Goal: Task Accomplishment & Management: Use online tool/utility

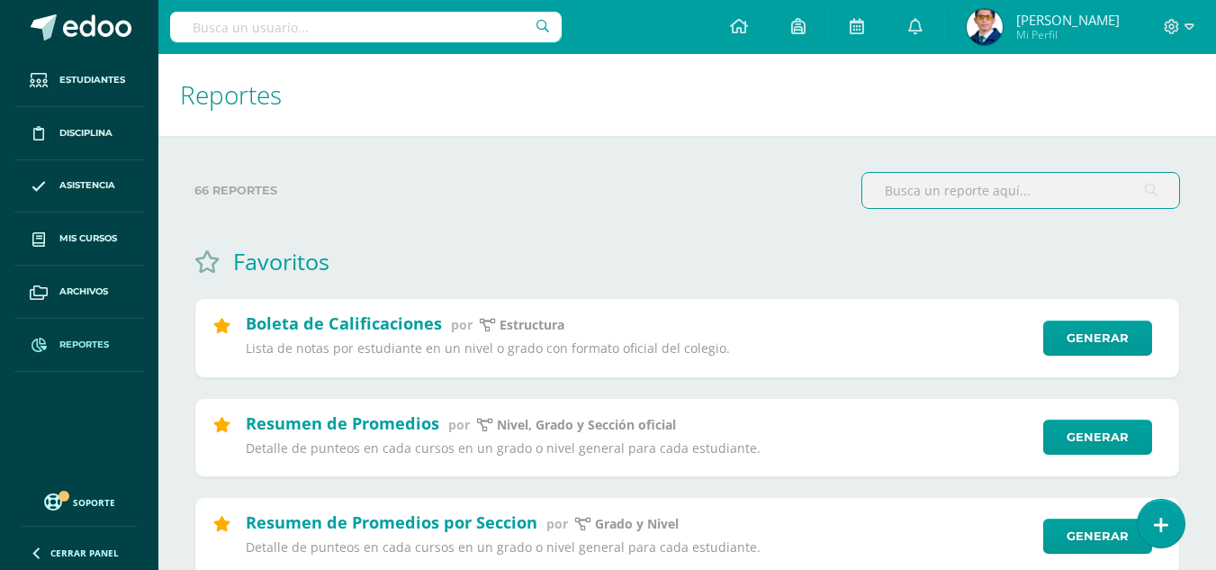
click at [1161, 27] on div at bounding box center [1180, 27] width 74 height 54
click at [1167, 29] on icon at bounding box center [1172, 27] width 16 height 16
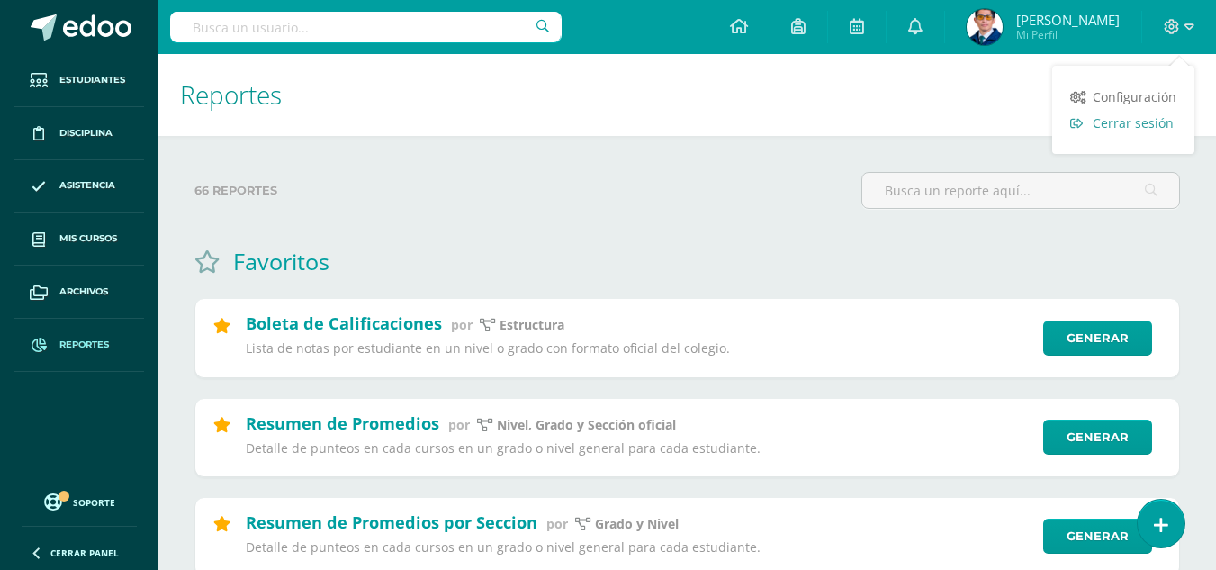
click at [1130, 119] on span "Cerrar sesión" at bounding box center [1133, 122] width 81 height 17
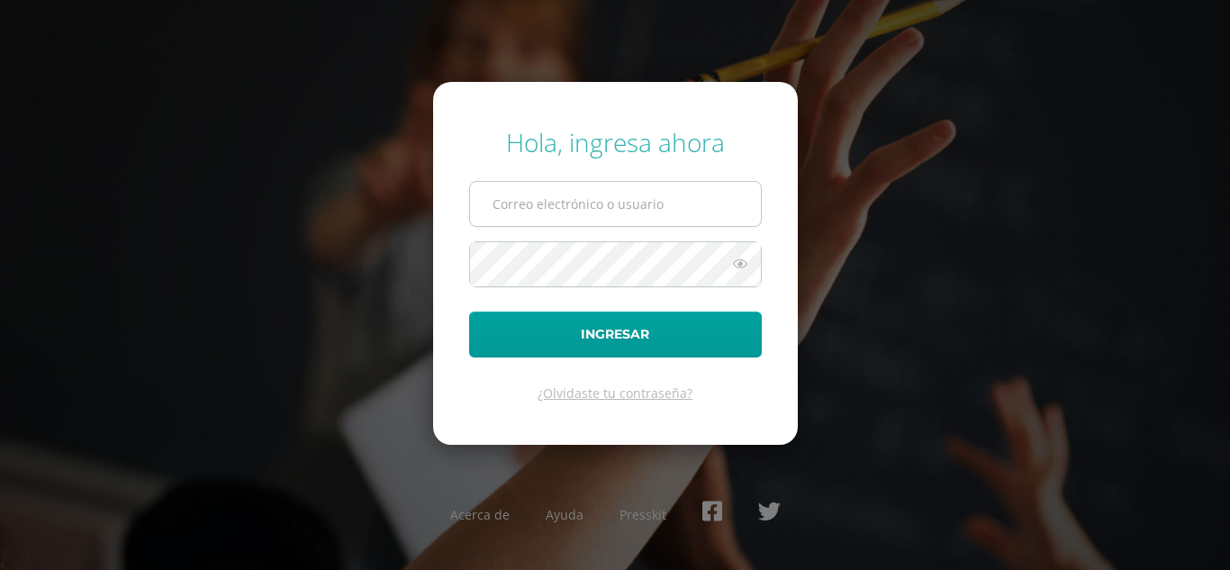
drag, startPoint x: 0, startPoint y: 0, endPoint x: 566, endPoint y: 199, distance: 600.3
click at [566, 199] on input "text" at bounding box center [615, 204] width 291 height 44
type input "alejandro_zavala@donbosco.edu.gt"
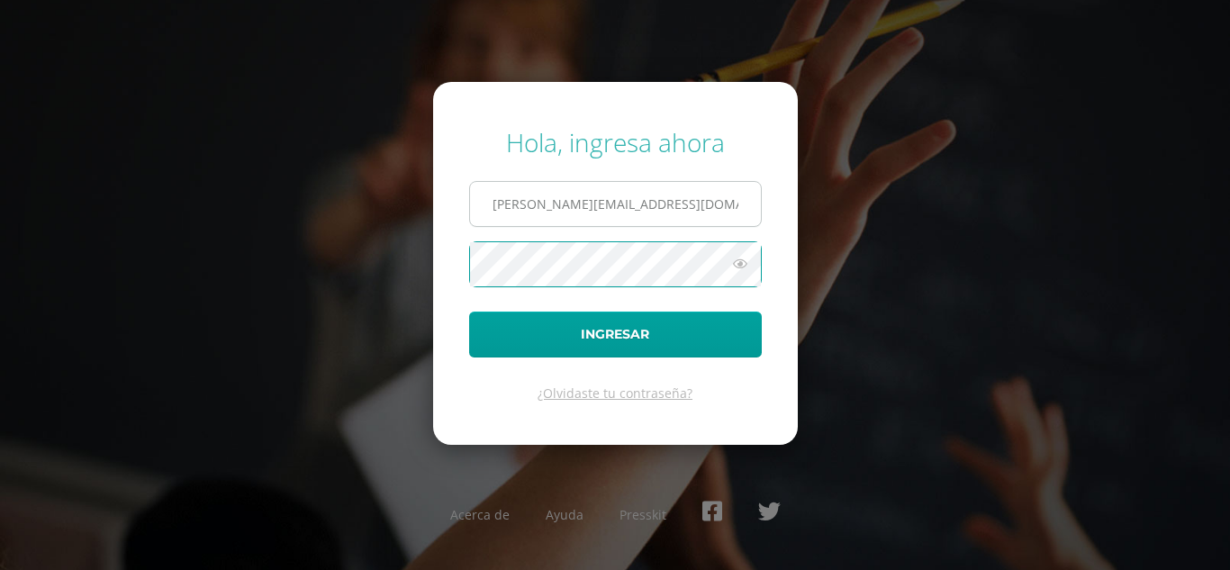
click at [469, 312] on button "Ingresar" at bounding box center [615, 335] width 293 height 46
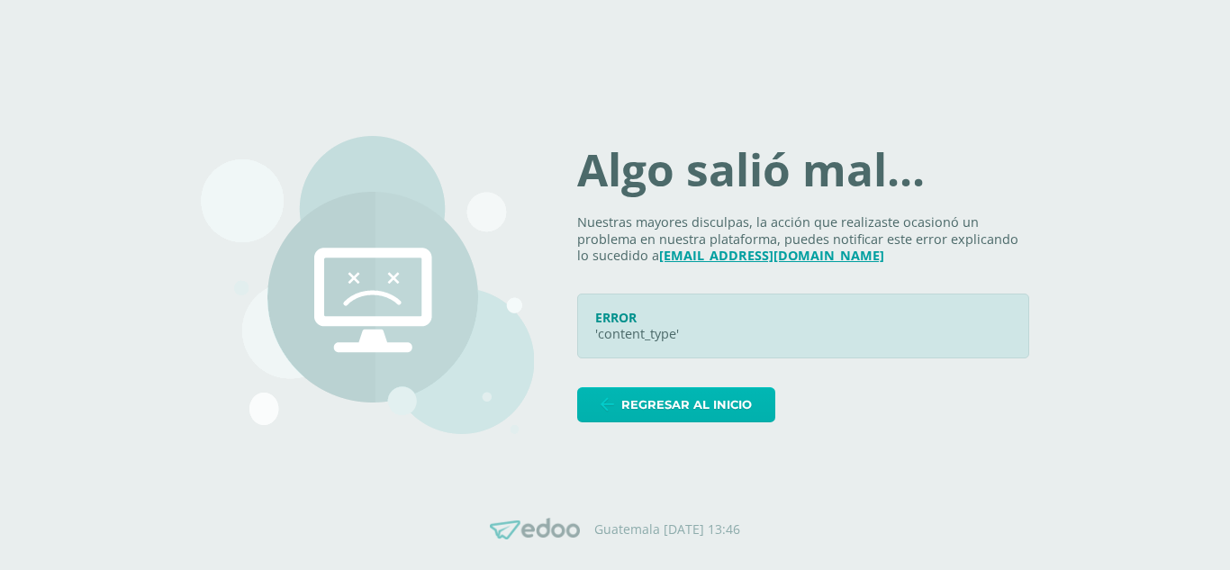
click at [744, 401] on span "Regresar al inicio" at bounding box center [686, 404] width 131 height 33
click at [656, 397] on span "Regresar al inicio" at bounding box center [686, 404] width 131 height 33
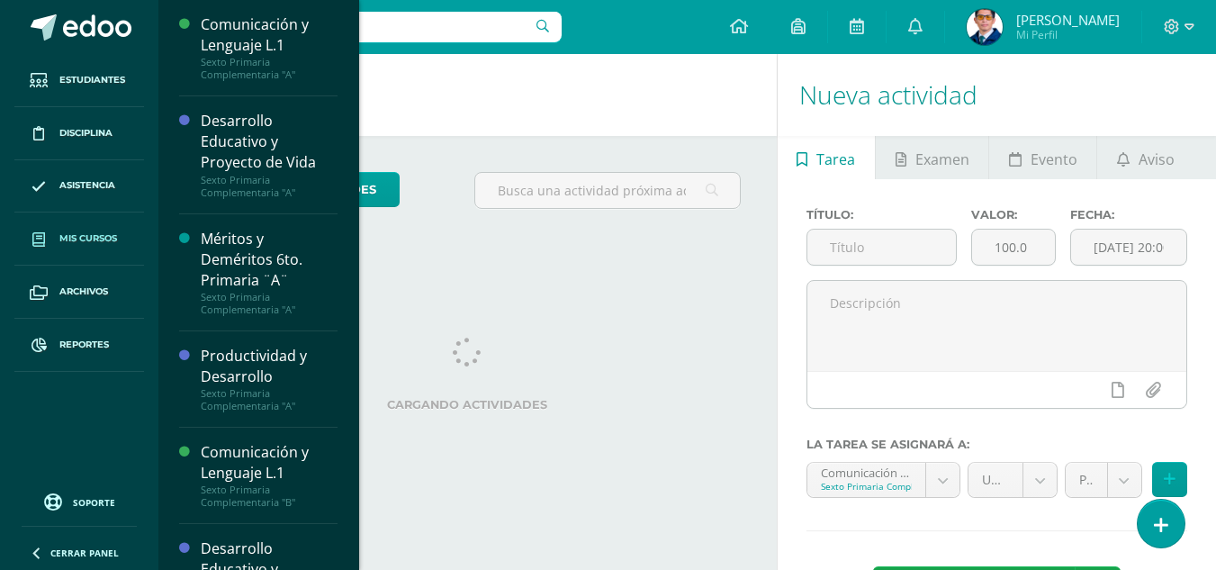
click at [95, 231] on link "Mis cursos" at bounding box center [79, 239] width 130 height 53
click at [91, 254] on link "Mis cursos" at bounding box center [79, 239] width 130 height 53
click at [91, 239] on span "Mis cursos" at bounding box center [88, 238] width 58 height 14
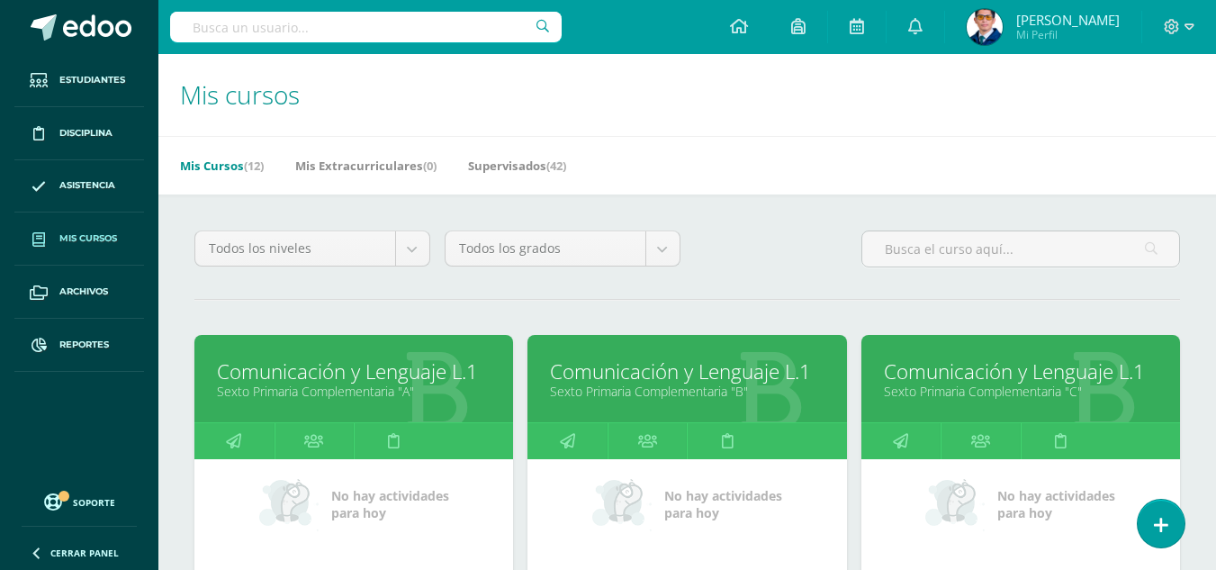
scroll to position [270, 0]
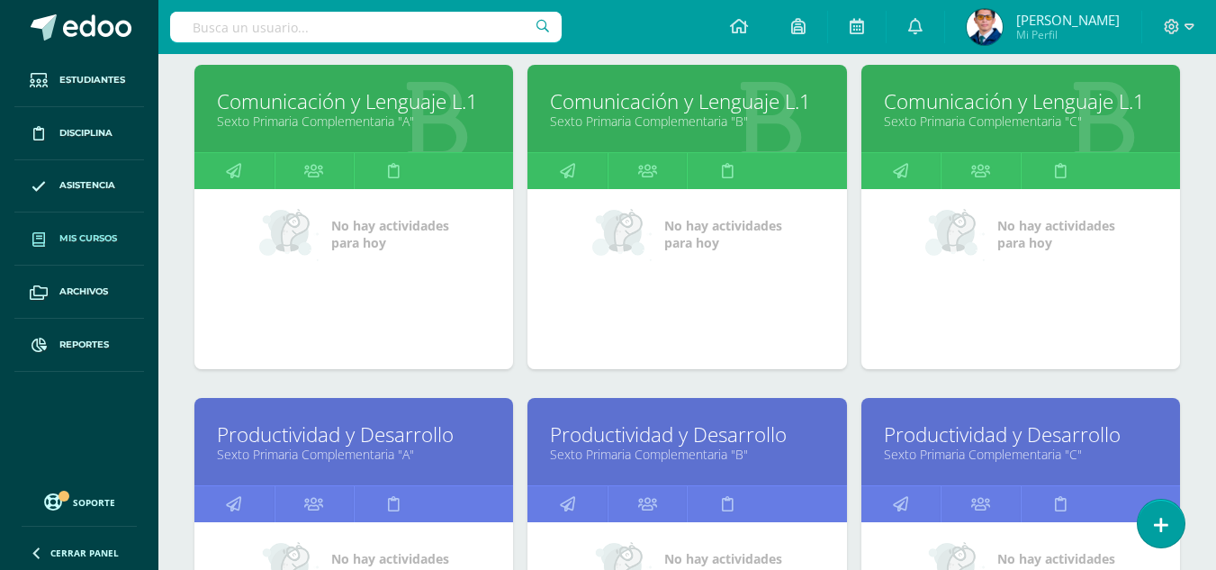
click at [639, 438] on link "Productividad y Desarrollo" at bounding box center [687, 435] width 274 height 28
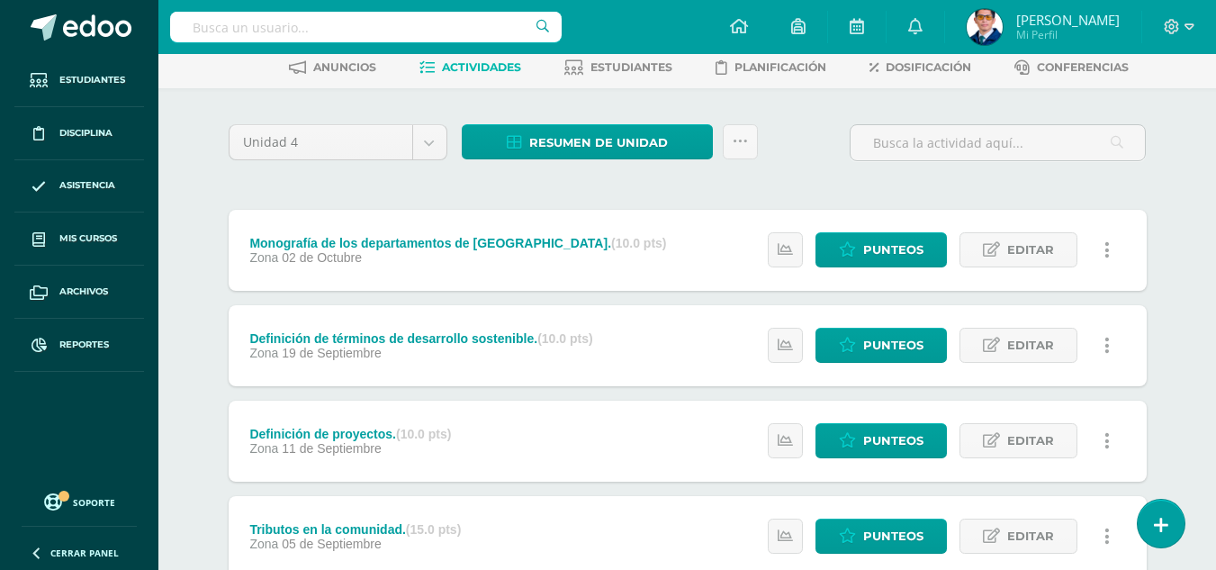
scroll to position [180, 0]
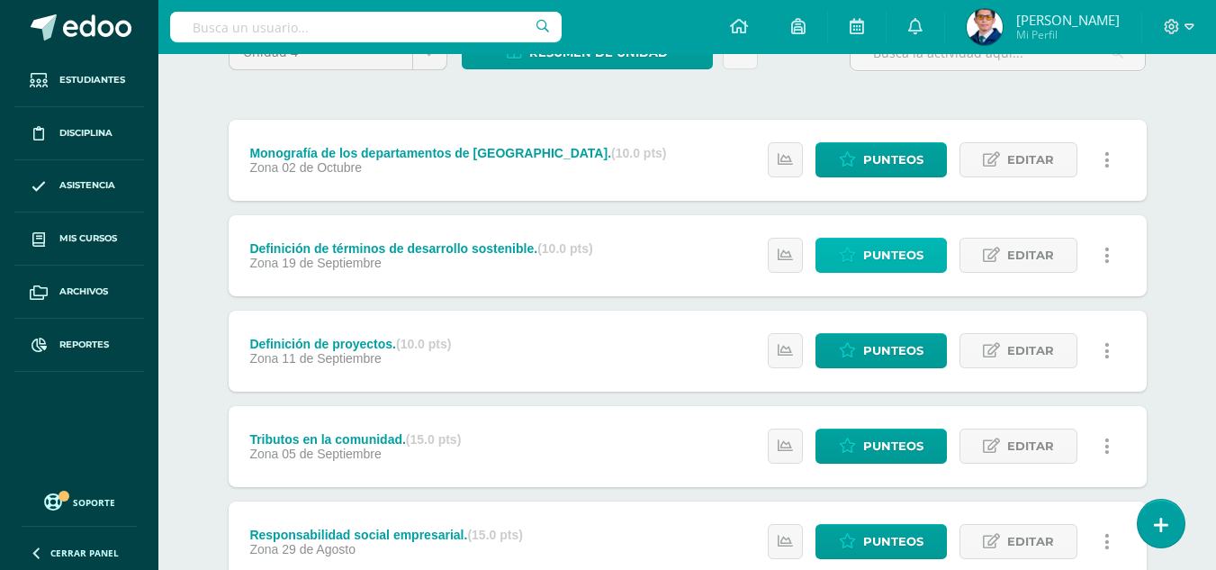
click at [873, 255] on span "Punteos" at bounding box center [894, 255] width 60 height 33
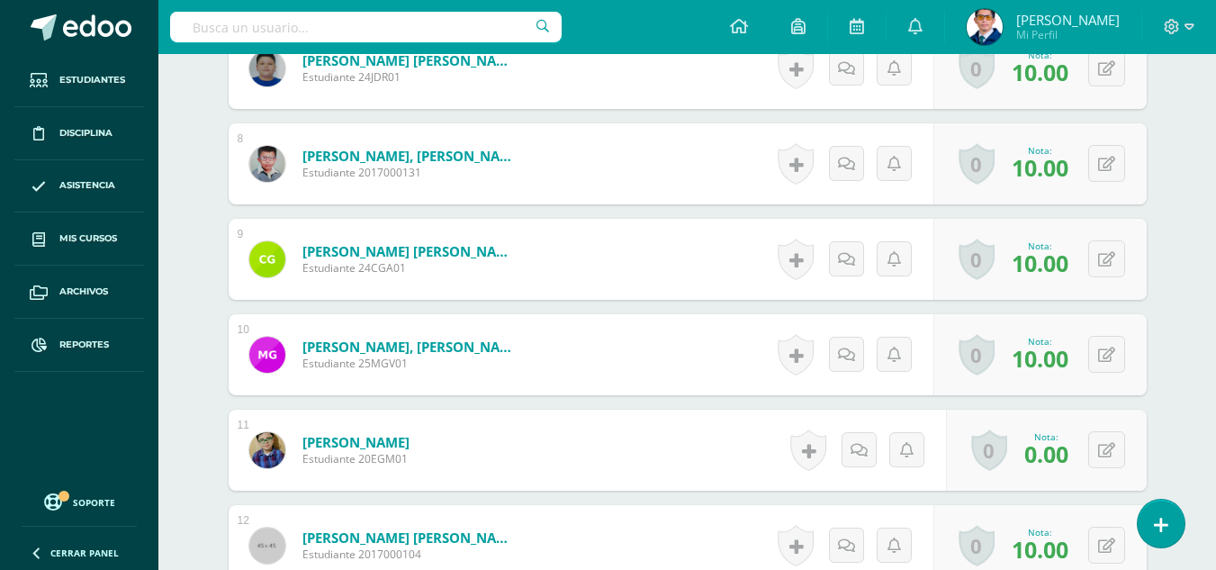
scroll to position [1261, 0]
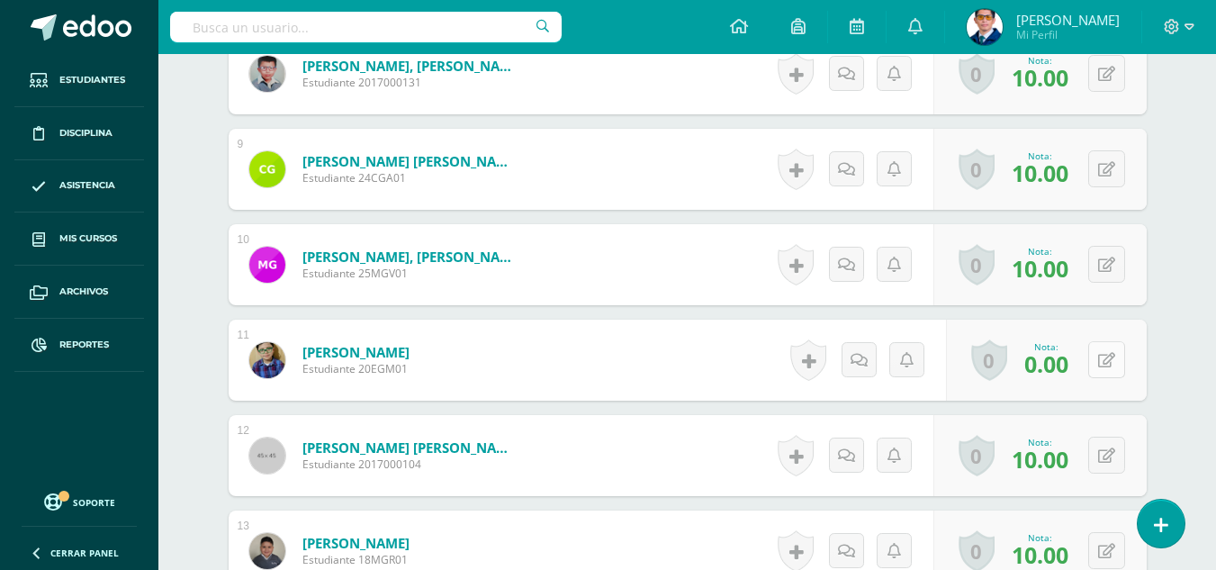
click at [1106, 365] on button at bounding box center [1107, 359] width 37 height 37
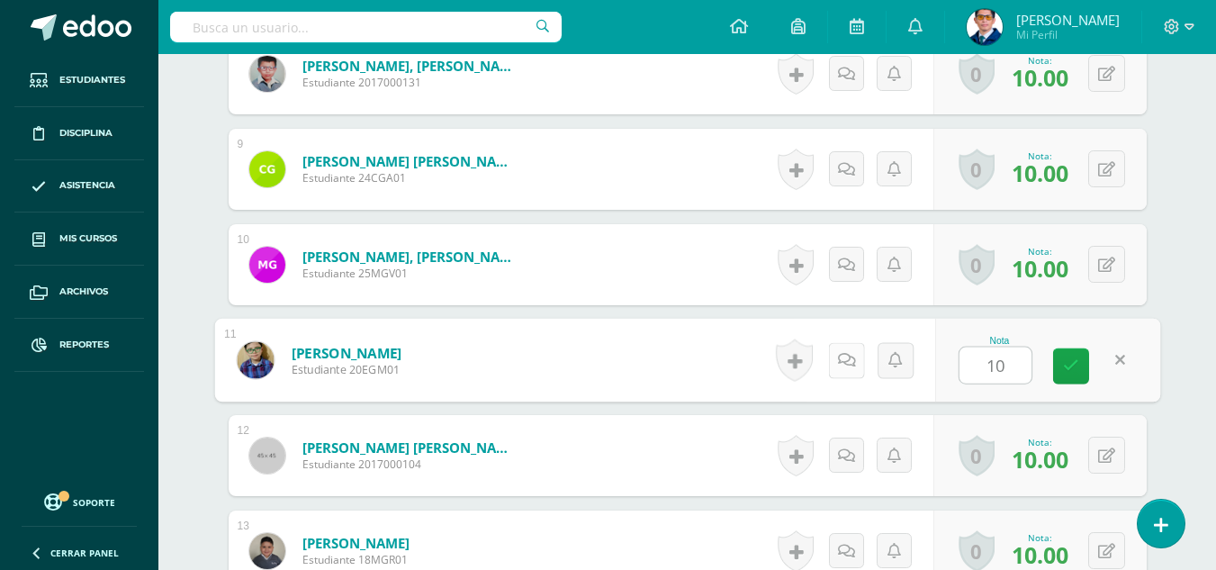
type input "10"
click at [848, 362] on icon at bounding box center [846, 359] width 18 height 15
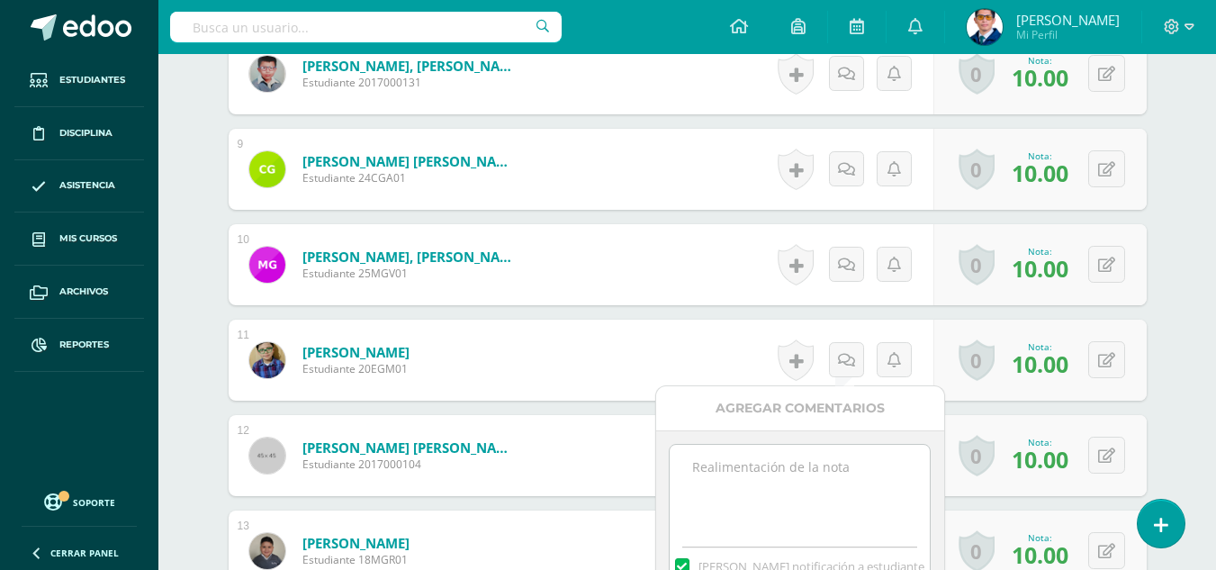
click at [836, 461] on textarea at bounding box center [800, 490] width 260 height 90
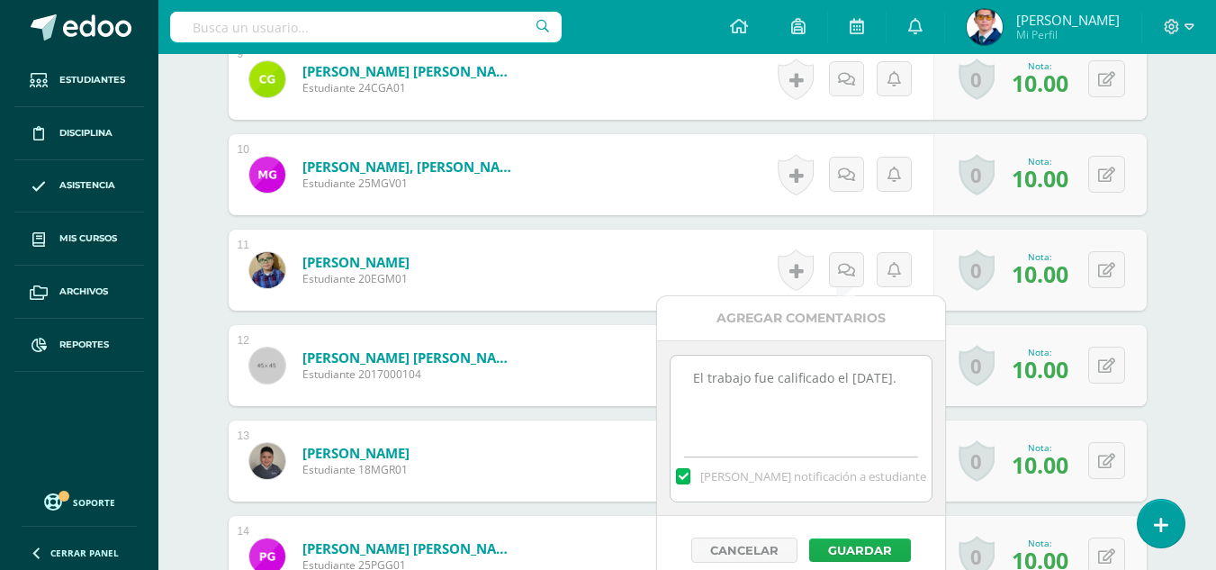
type textarea "El trabajo fue calificado el 14/10/2025."
click at [835, 543] on button "Guardar" at bounding box center [860, 549] width 102 height 23
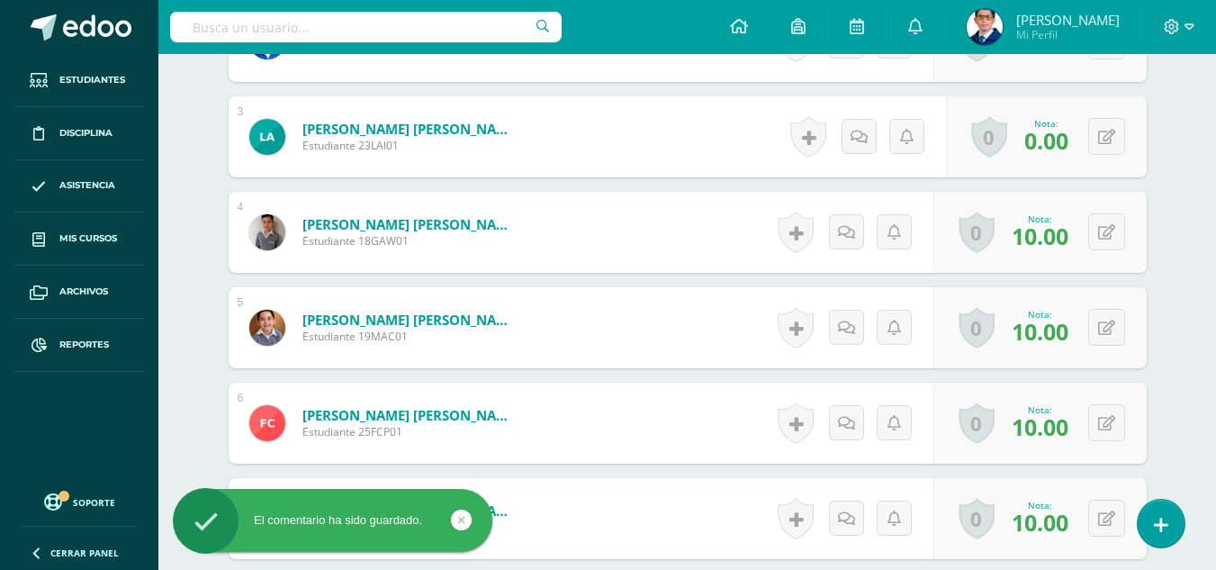
scroll to position [0, 0]
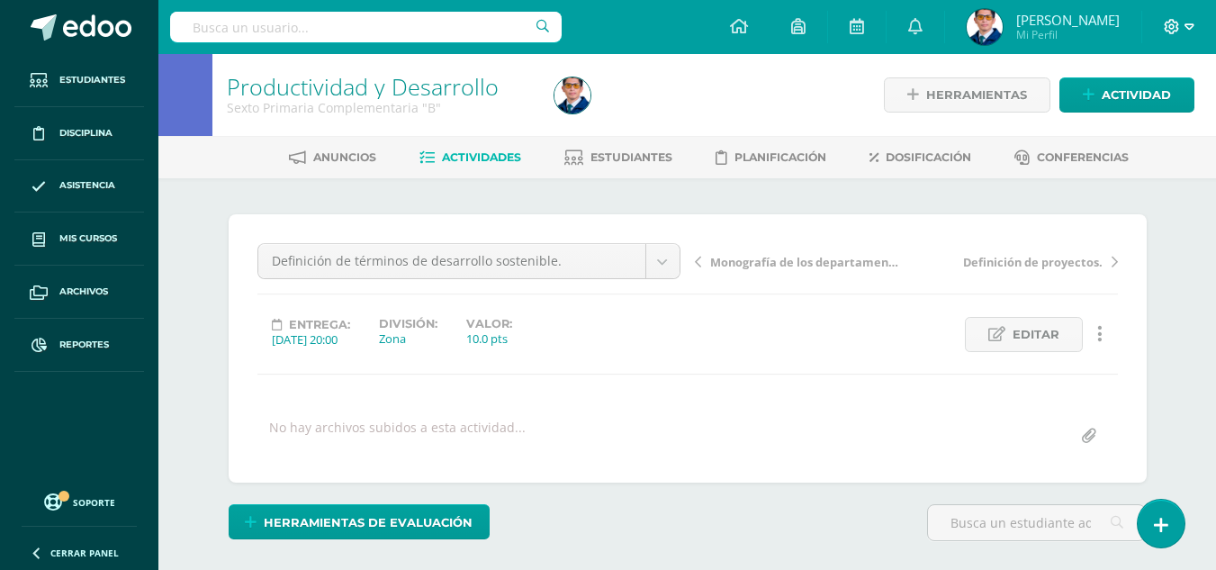
click at [1165, 23] on icon at bounding box center [1172, 27] width 16 height 16
click at [1153, 134] on link "Cerrar sesión" at bounding box center [1124, 123] width 142 height 26
